Goal: Find specific fact: Find specific fact

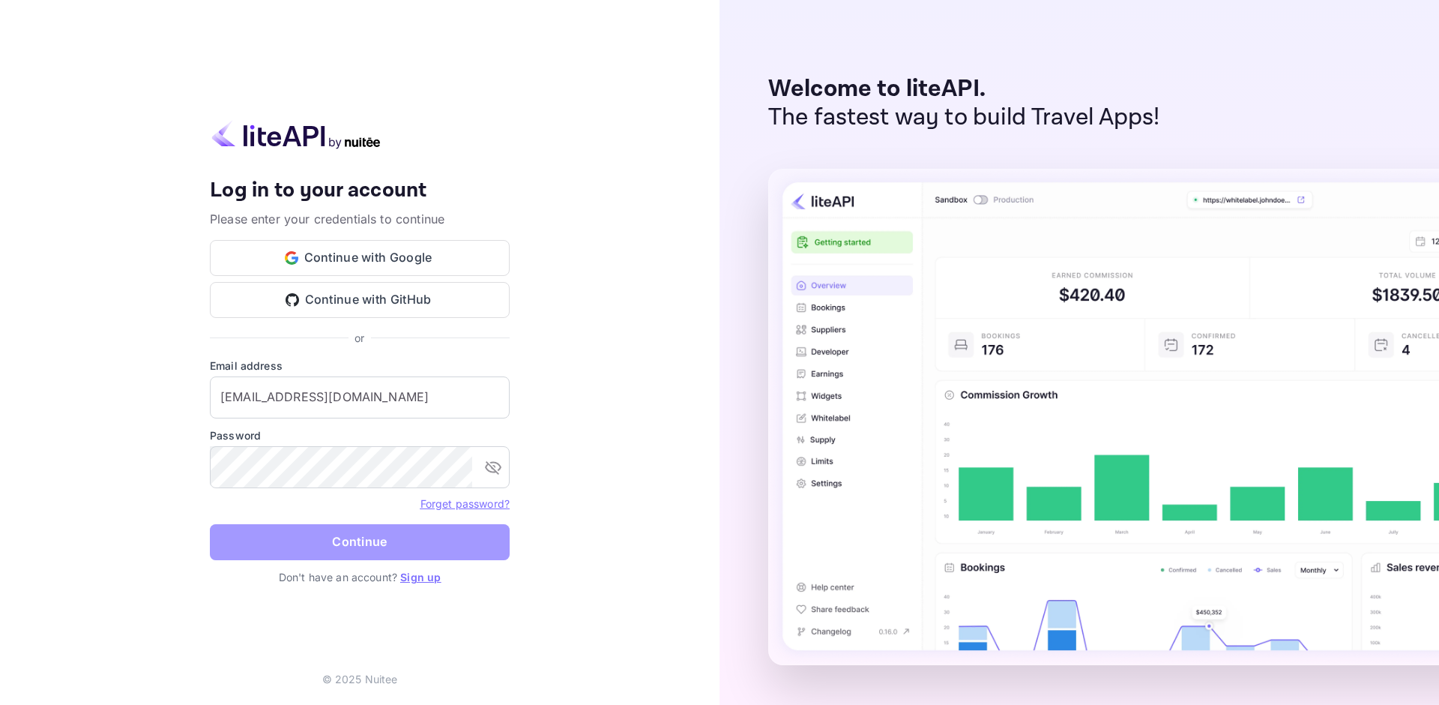
click at [331, 546] on button "Continue" at bounding box center [360, 542] width 300 height 36
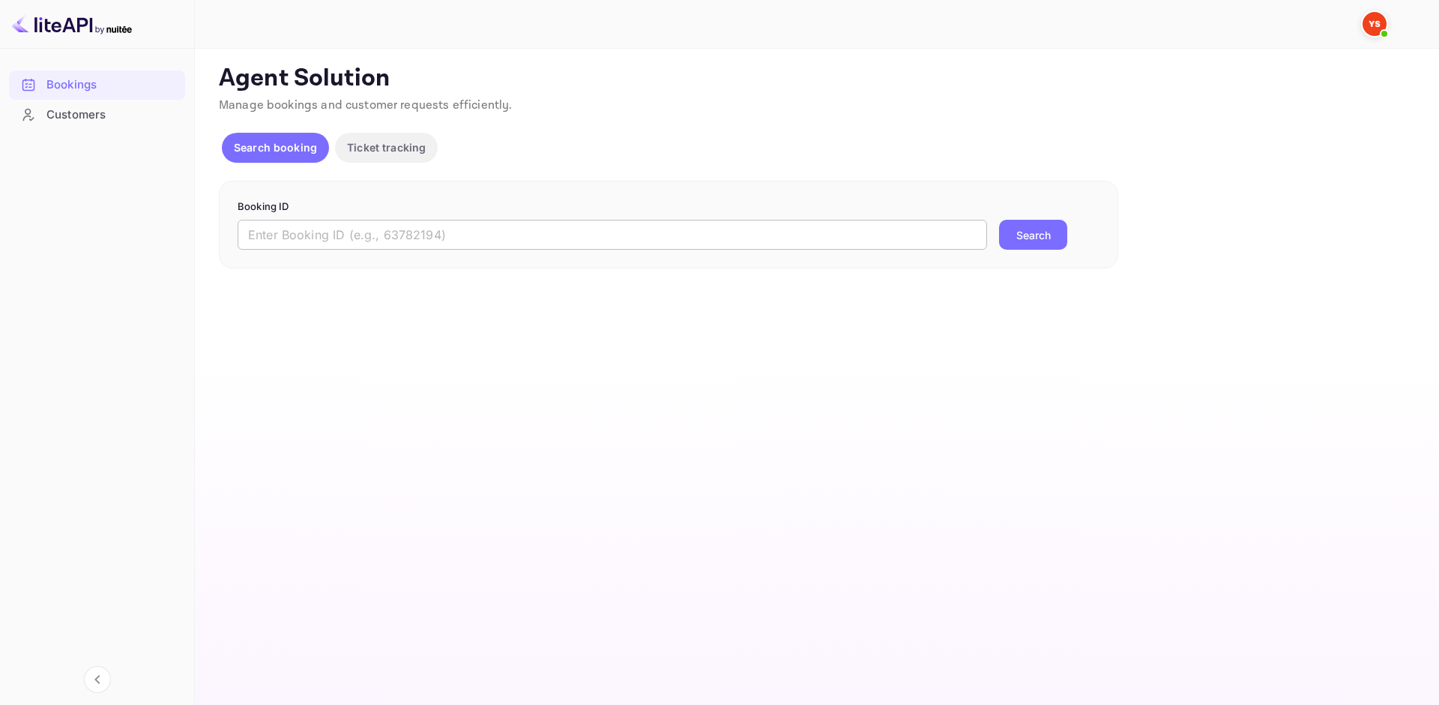
click at [317, 228] on input "text" at bounding box center [613, 235] width 750 height 30
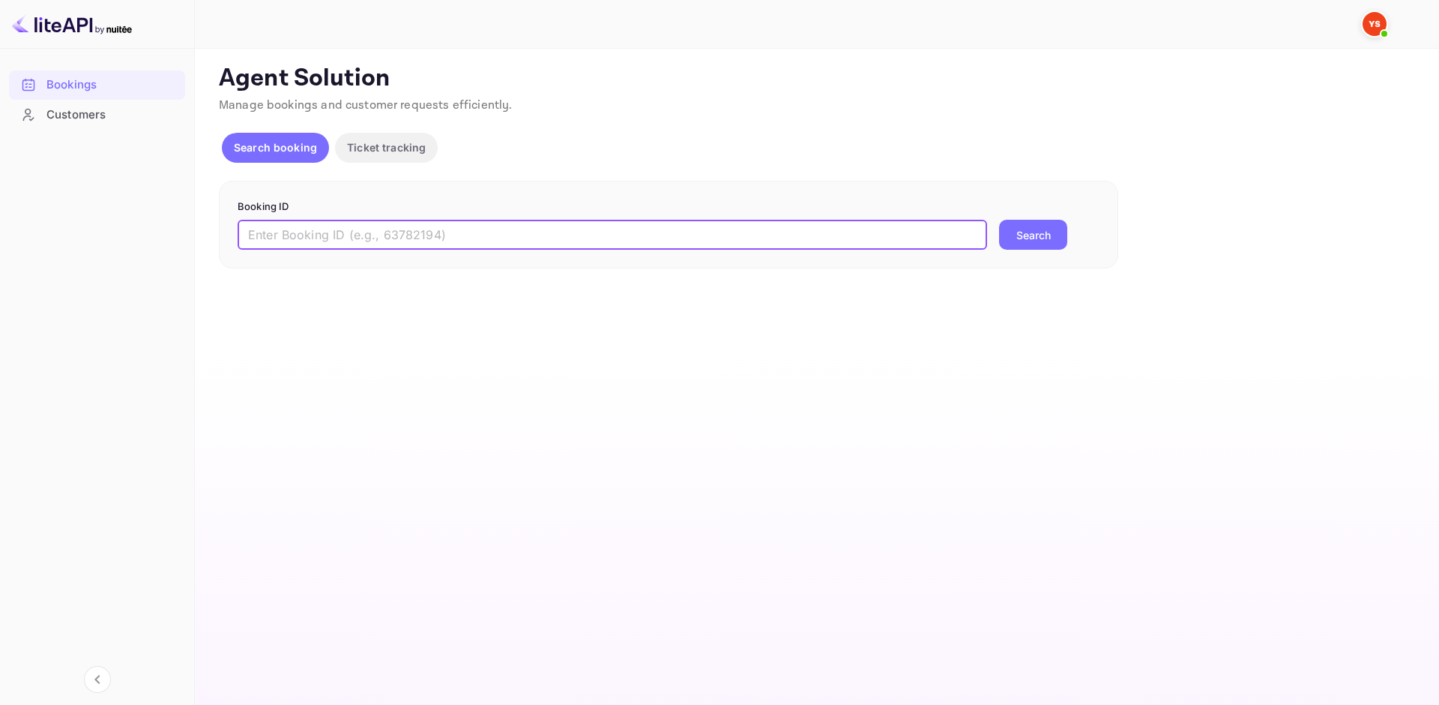
paste input "9175220"
type input "9175220"
click at [1063, 233] on button "Search" at bounding box center [1033, 235] width 68 height 30
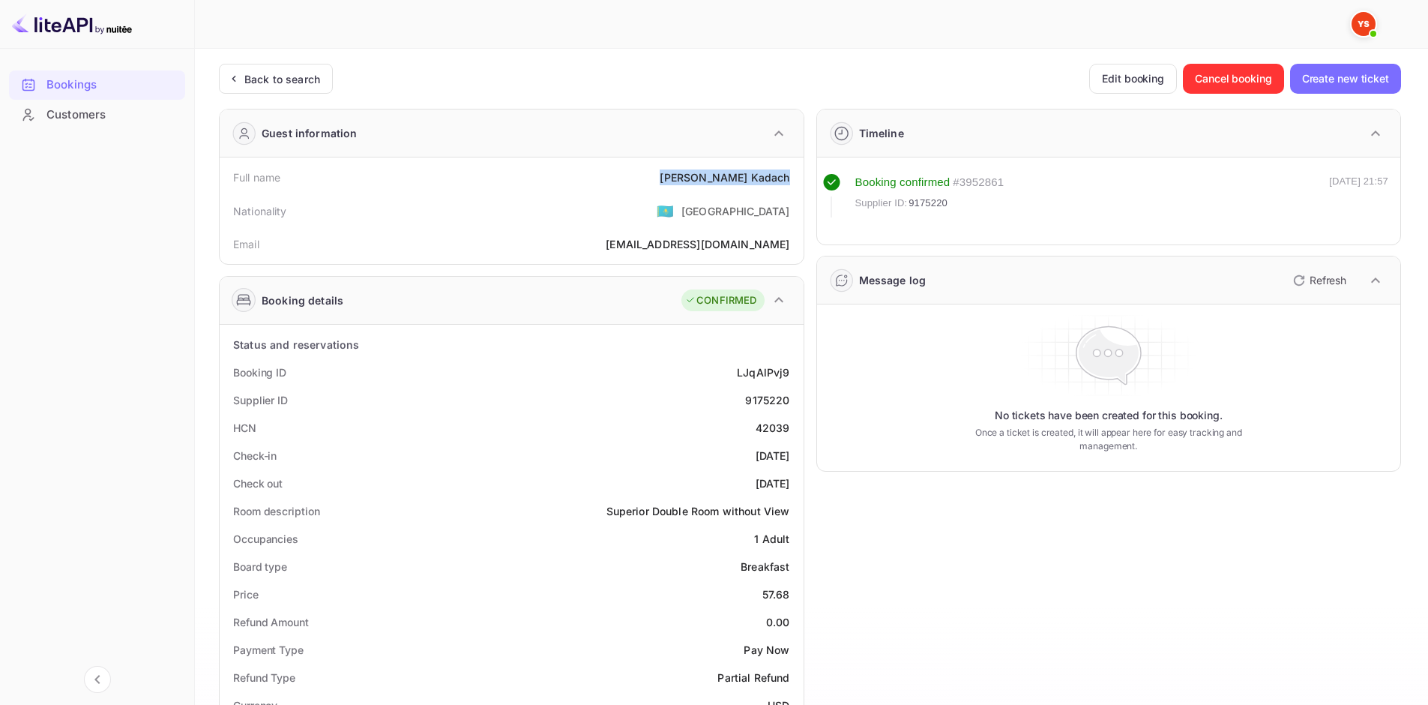
drag, startPoint x: 690, startPoint y: 175, endPoint x: 791, endPoint y: 164, distance: 101.0
click at [791, 164] on div "Full name [PERSON_NAME]" at bounding box center [512, 177] width 572 height 28
copy div "[PERSON_NAME]"
click at [778, 599] on div "57.68" at bounding box center [776, 594] width 28 height 16
click at [773, 621] on div "0.00" at bounding box center [778, 622] width 24 height 16
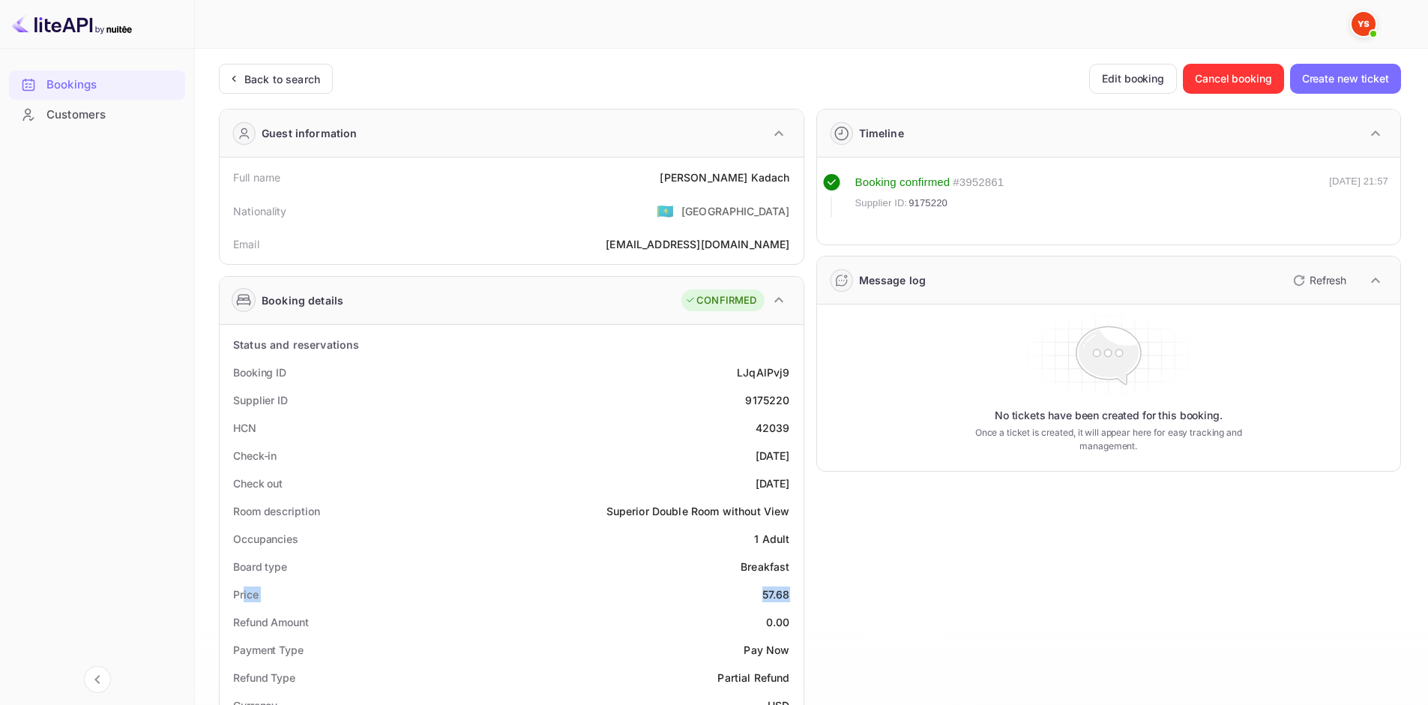
drag, startPoint x: 242, startPoint y: 591, endPoint x: 791, endPoint y: 593, distance: 548.7
click at [791, 593] on div "Price 57.68" at bounding box center [512, 594] width 572 height 28
click at [785, 592] on div "57.68" at bounding box center [776, 594] width 28 height 16
click at [773, 597] on div "57.68" at bounding box center [776, 594] width 28 height 16
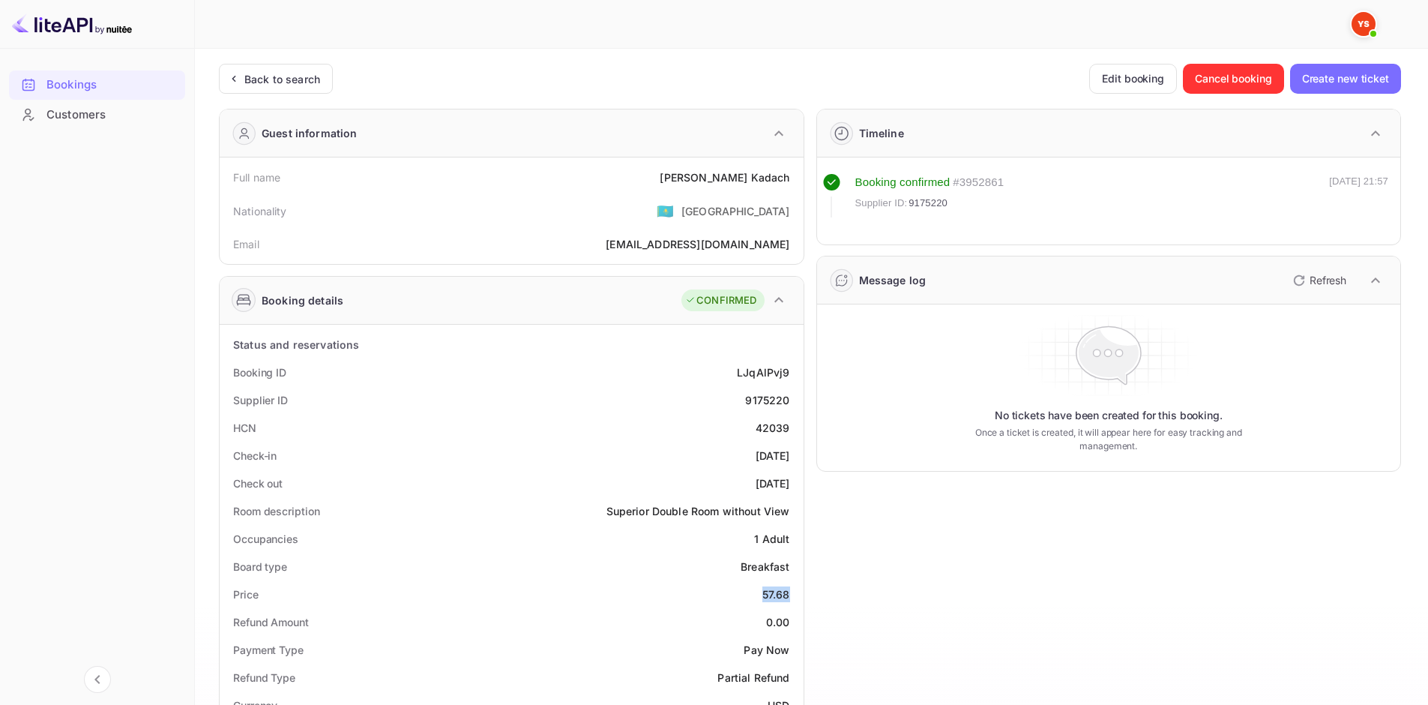
copy div "57.68"
